Goal: Transaction & Acquisition: Register for event/course

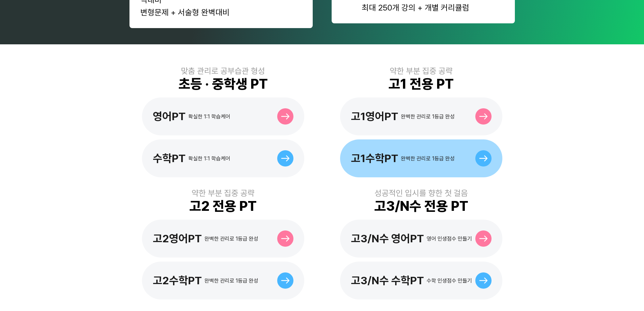
scroll to position [169, 0]
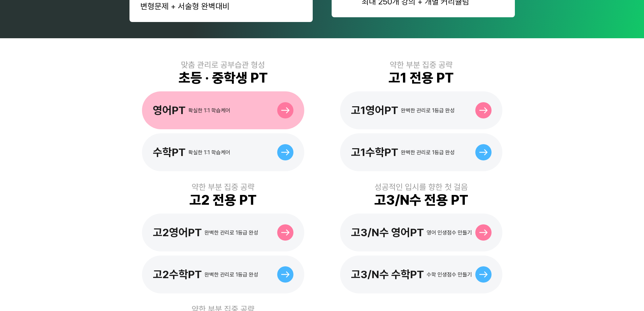
click at [252, 103] on div "영어PT 확실한 1:1 학습케어" at bounding box center [223, 110] width 162 height 38
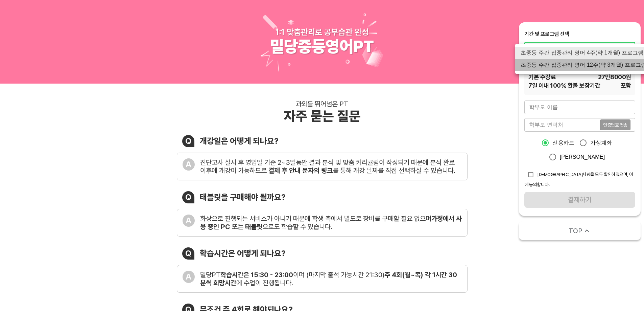
click at [562, 59] on li "초중등 주간 집중관리 영어 12주(약 3개월) 프로그램" at bounding box center [583, 65] width 137 height 12
type input "1768"
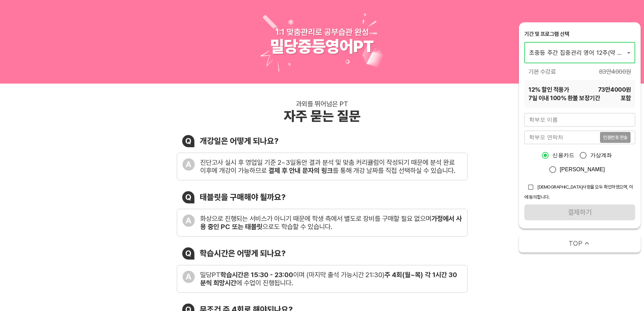
drag, startPoint x: 401, startPoint y: 116, endPoint x: 328, endPoint y: 89, distance: 78.5
click at [401, 116] on div "과외를 뛰어넘은 PT 자주 묻는 질문" at bounding box center [322, 112] width 291 height 24
